Goal: Communication & Community: Ask a question

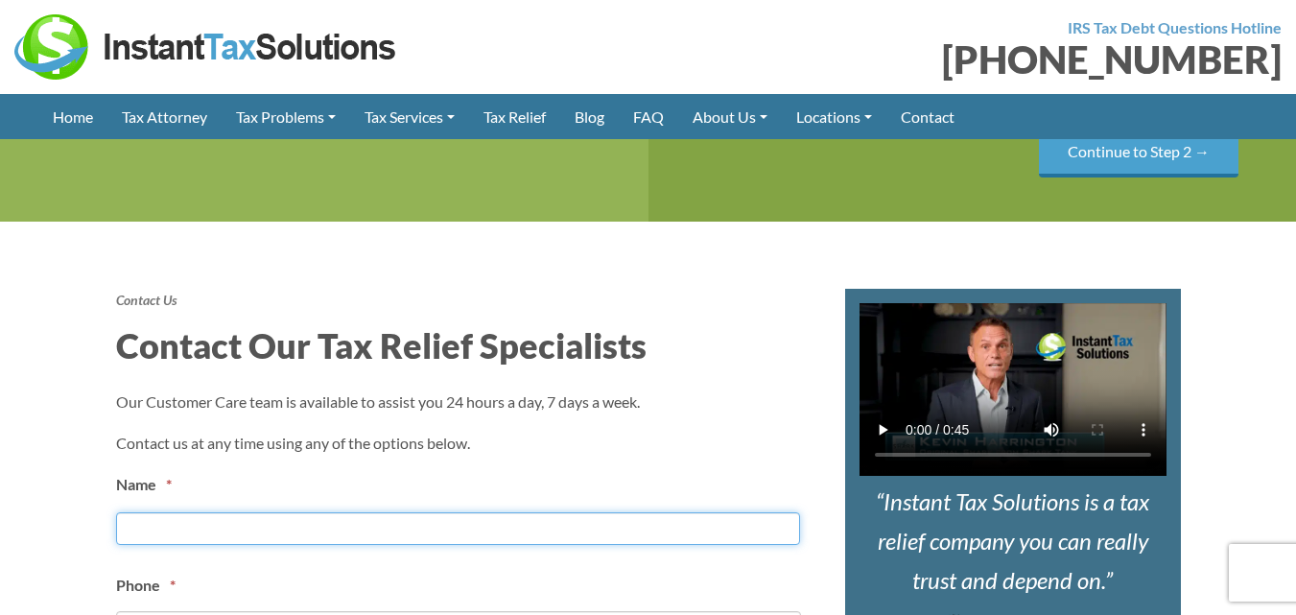
click at [421, 513] on input "First" at bounding box center [458, 528] width 684 height 33
type input "Mark Liebich"
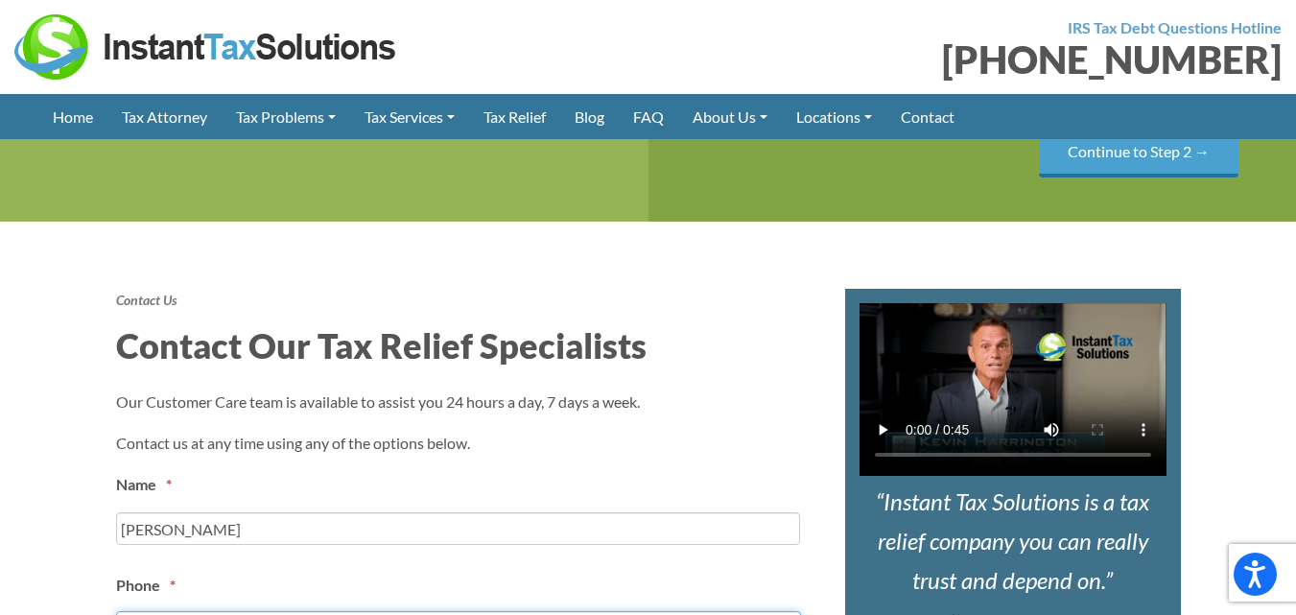
type input "2085916835"
type input "mark@janproidaho.com"
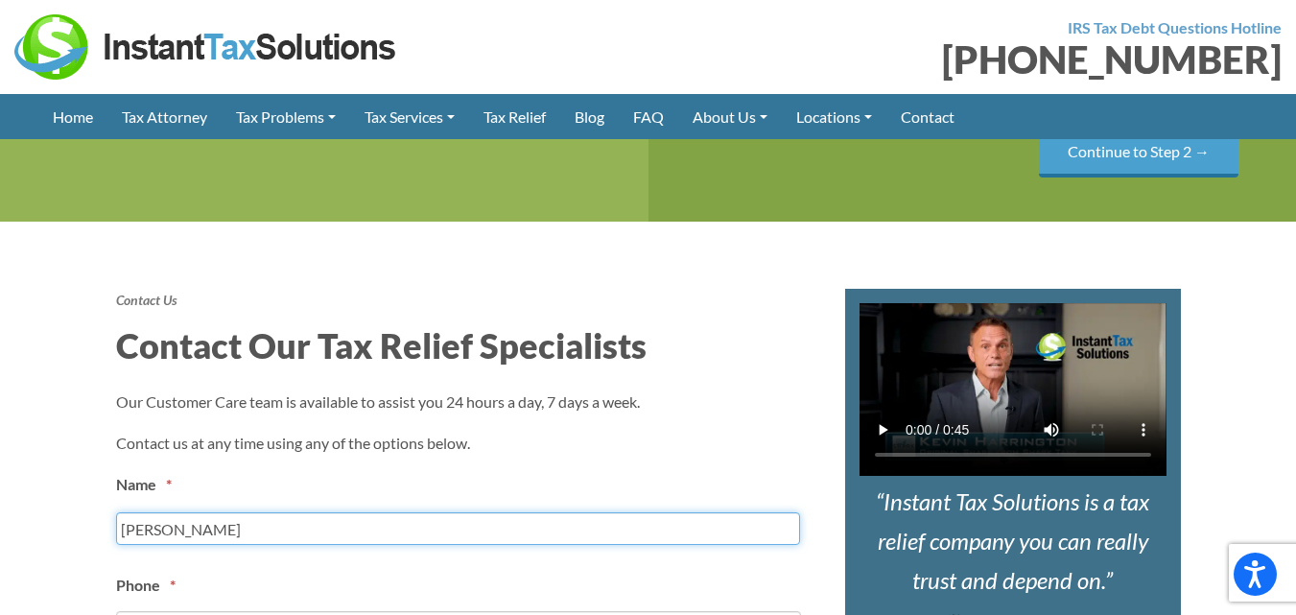
type input "(208) 591-6835"
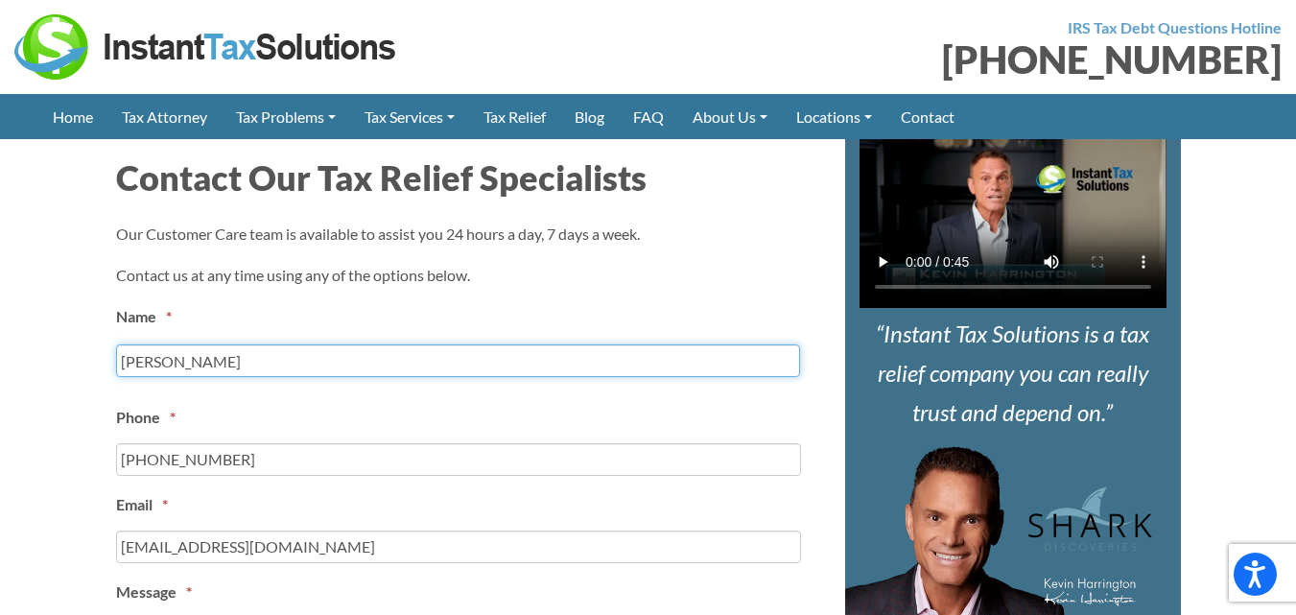
scroll to position [959, 0]
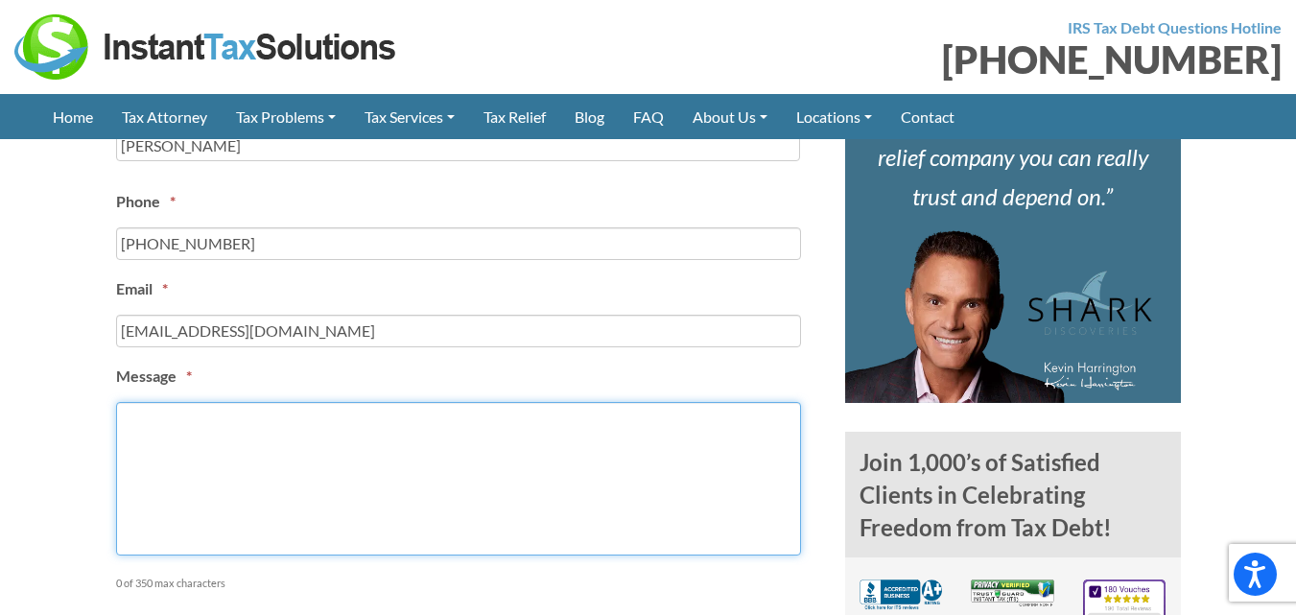
click at [182, 457] on textarea "Message *" at bounding box center [458, 478] width 685 height 153
paste textarea "I was in the area recently and thought you might like an updated cleaning quote…"
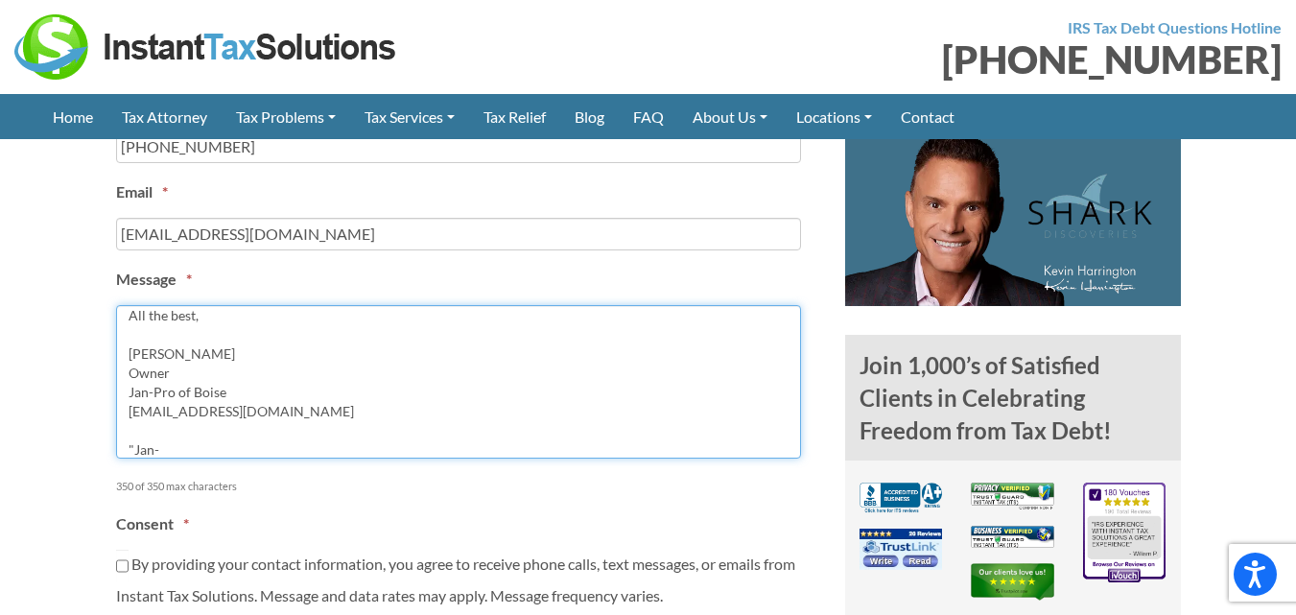
scroll to position [1055, 0]
click at [132, 348] on textarea "I was in the area recently and thought you might like an updated cleaning quote…" at bounding box center [458, 382] width 685 height 153
type textarea "I was in the area recently and thought you might like an updated cleaning quote…"
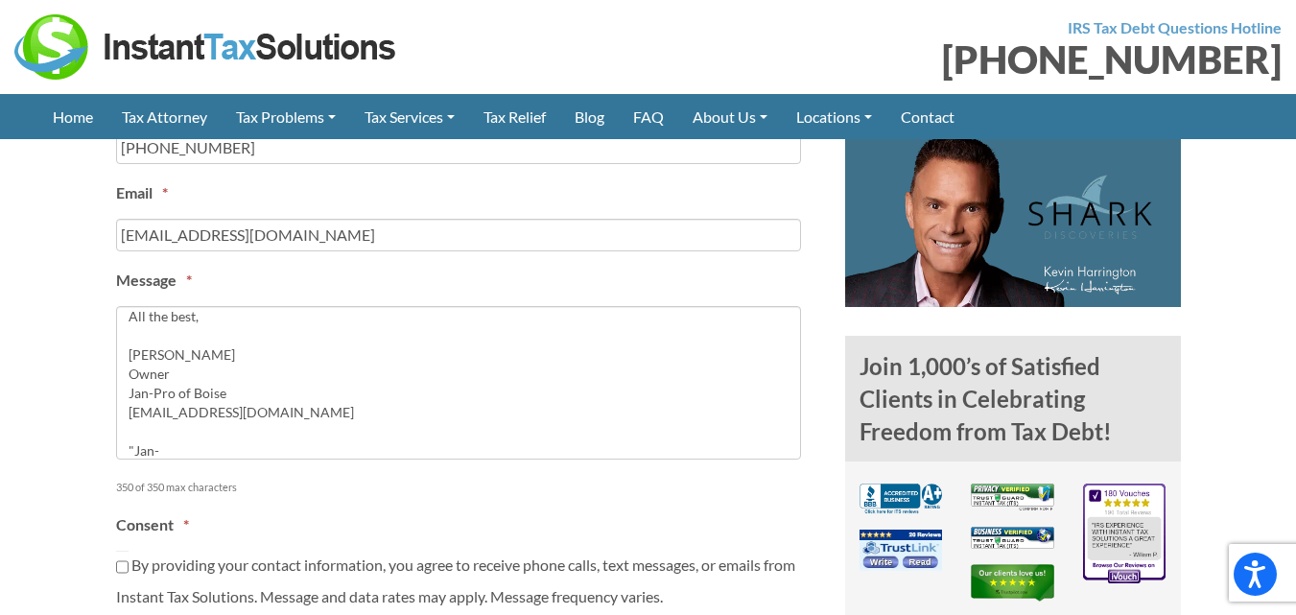
click at [252, 502] on ul "Name * Mark Liebich First Phone * (208) 591-6835 Email * mark@janproidaho.com M…" at bounding box center [466, 300] width 700 height 618
